Goal: Task Accomplishment & Management: Use online tool/utility

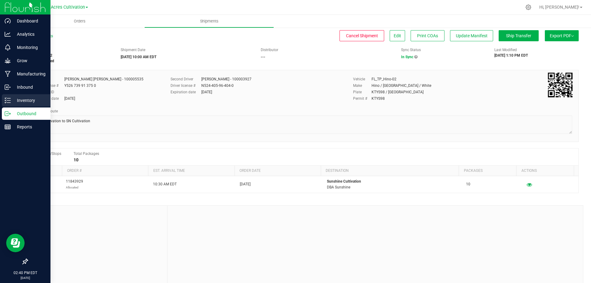
click at [22, 99] on p "Inventory" at bounding box center [29, 100] width 37 height 7
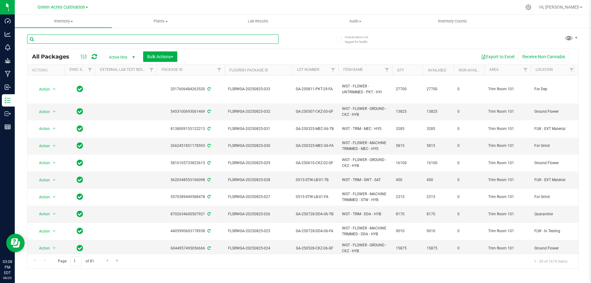
click at [84, 36] on input "text" at bounding box center [152, 38] width 251 height 9
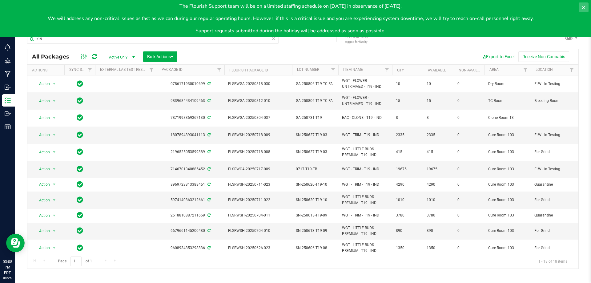
click at [581, 8] on icon at bounding box center [583, 7] width 5 height 5
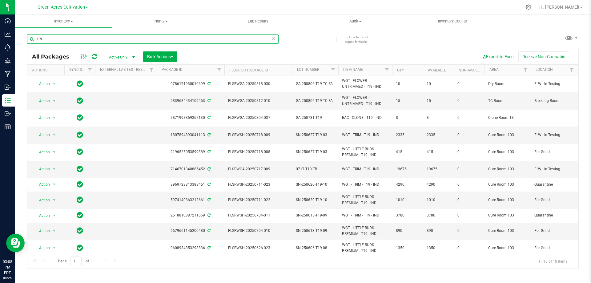
drag, startPoint x: 46, startPoint y: 38, endPoint x: 17, endPoint y: 41, distance: 29.4
click at [17, 41] on div "Include items not tagged for facility t19 All Packages Active Only Active Only …" at bounding box center [303, 121] width 576 height 188
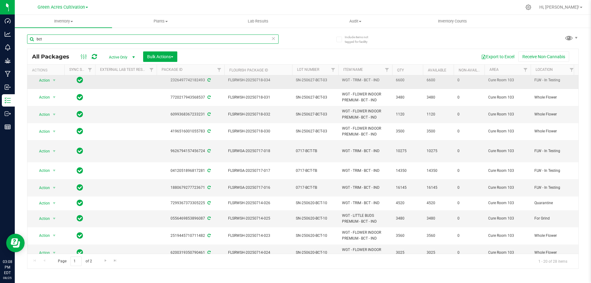
scroll to position [158, 0]
type input "bct"
click at [104, 258] on span "Go to the next page" at bounding box center [105, 260] width 5 height 5
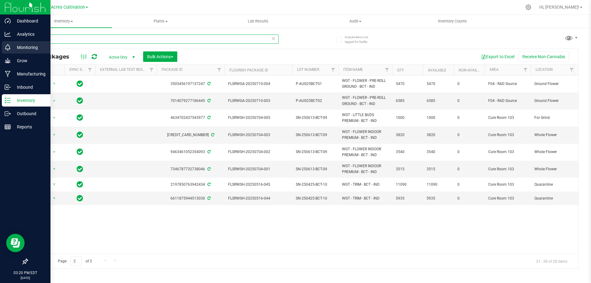
drag, startPoint x: 51, startPoint y: 39, endPoint x: 1, endPoint y: 44, distance: 50.7
click at [1, 44] on div "Dashboard Analytics Monitoring Grow Manufacturing Inbound Inventory Outbound Re…" at bounding box center [295, 141] width 591 height 283
